Goal: Browse casually

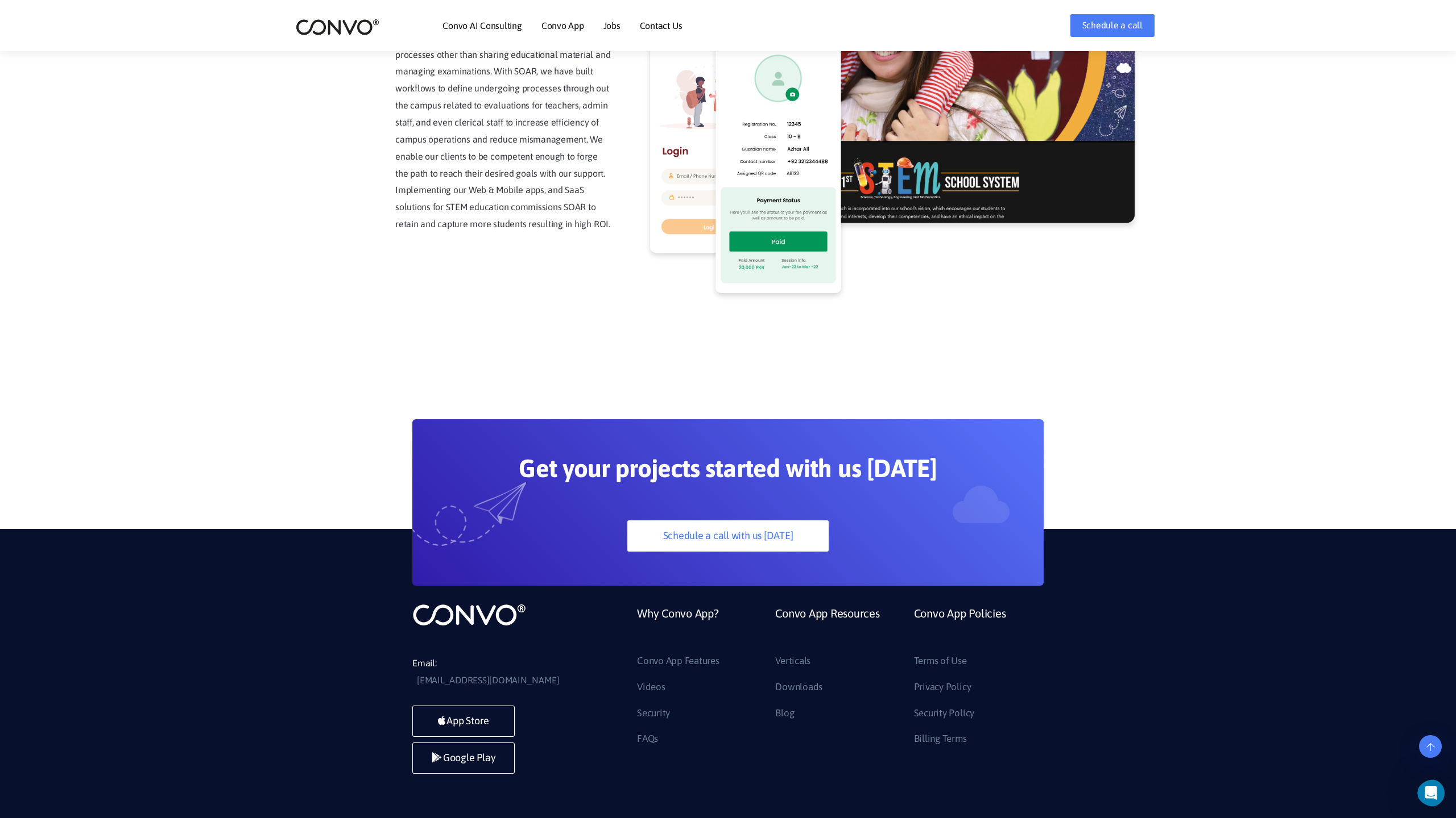
scroll to position [2893, 0]
